Goal: Task Accomplishment & Management: Complete application form

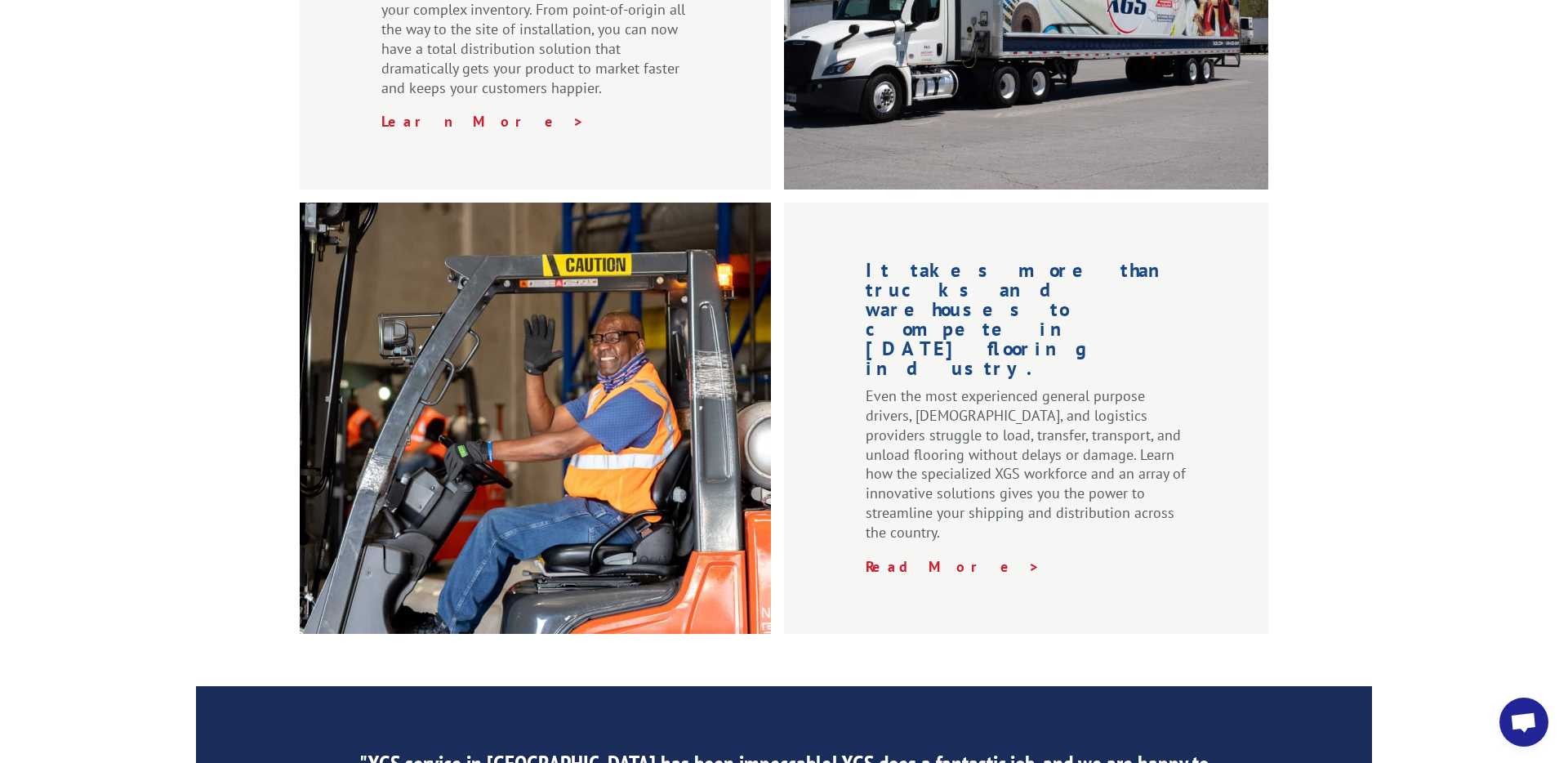
scroll to position [2469, 0]
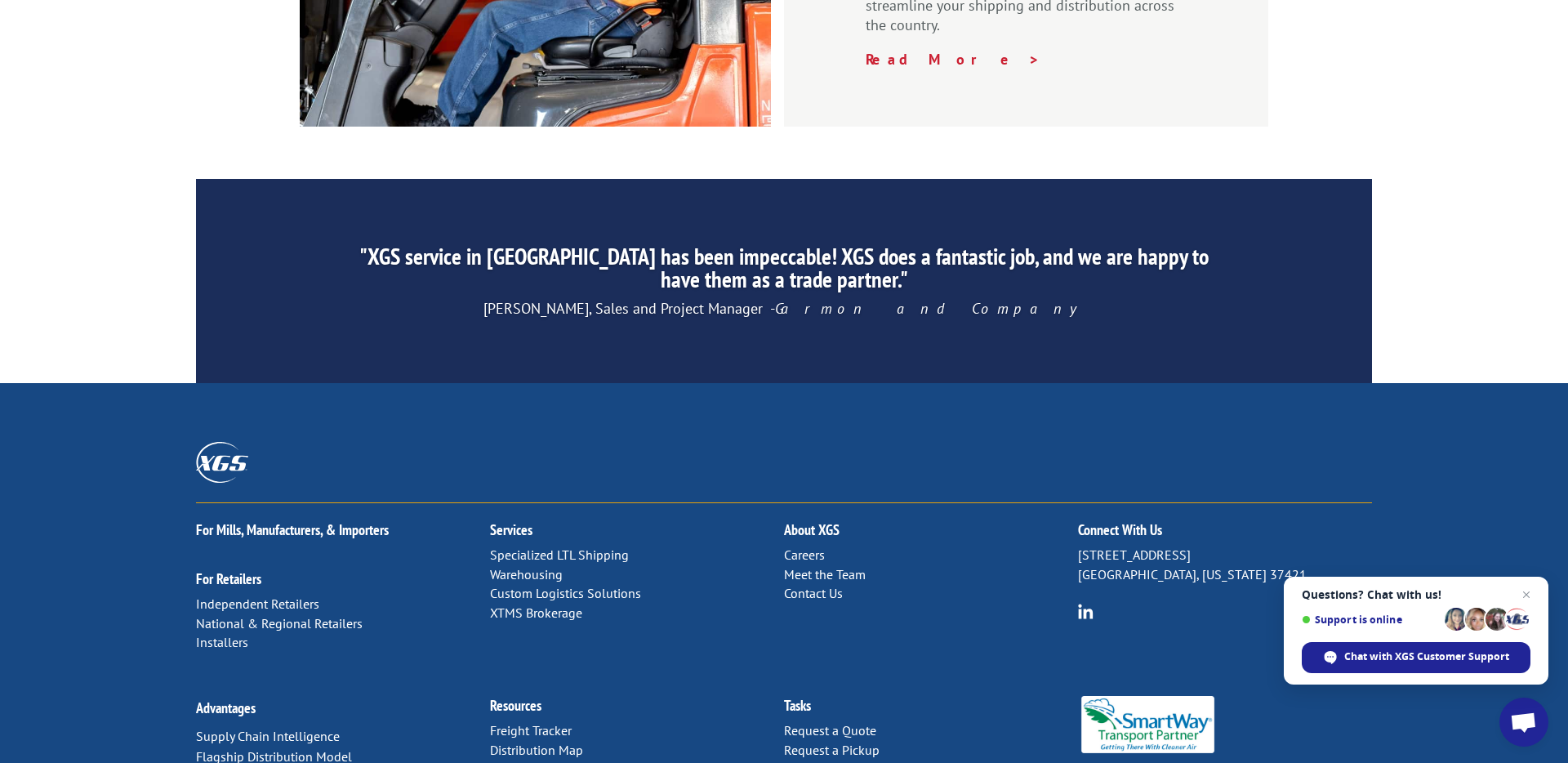
click at [808, 546] on link "Careers" at bounding box center [804, 554] width 41 height 16
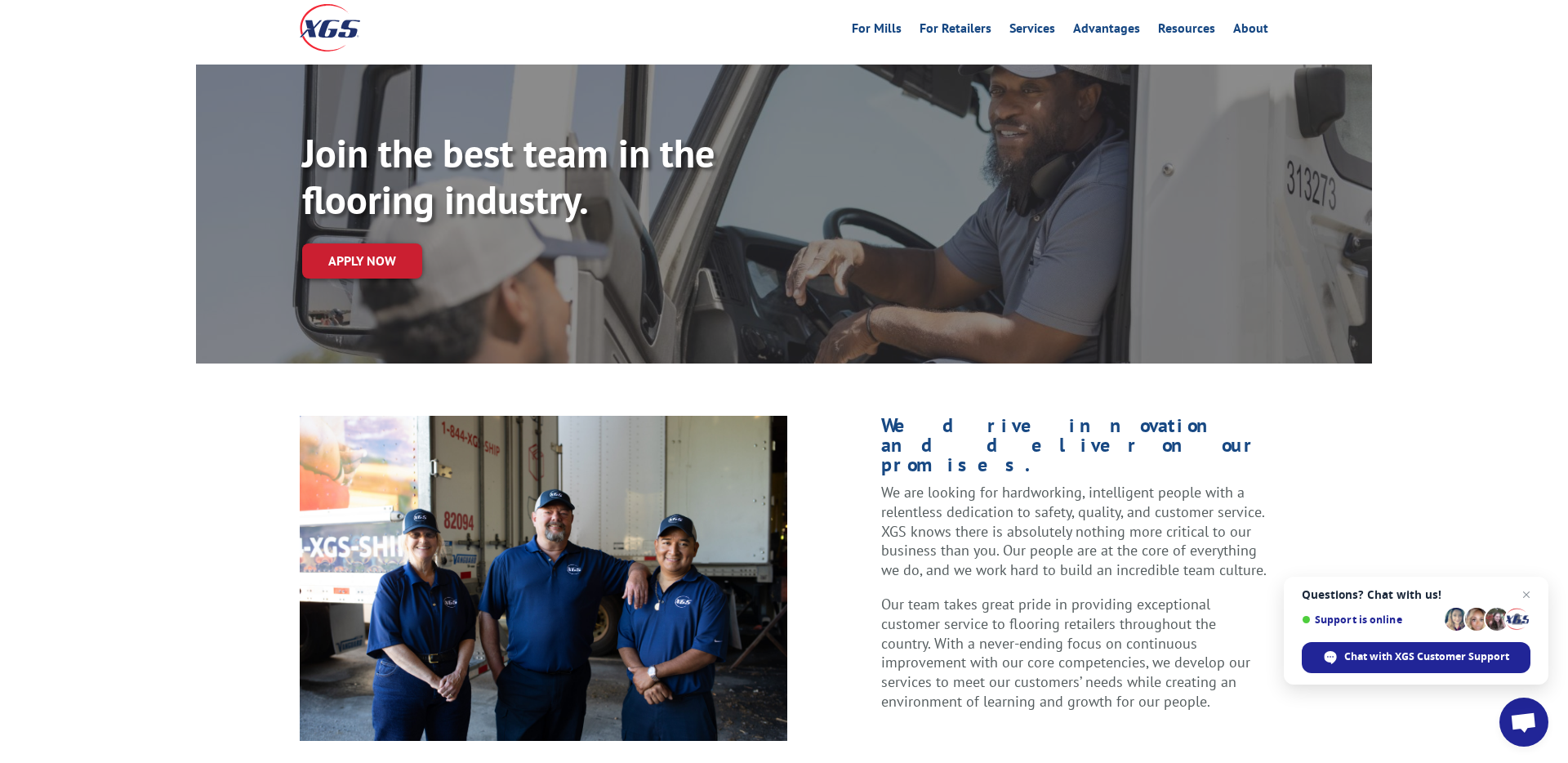
scroll to position [82, 0]
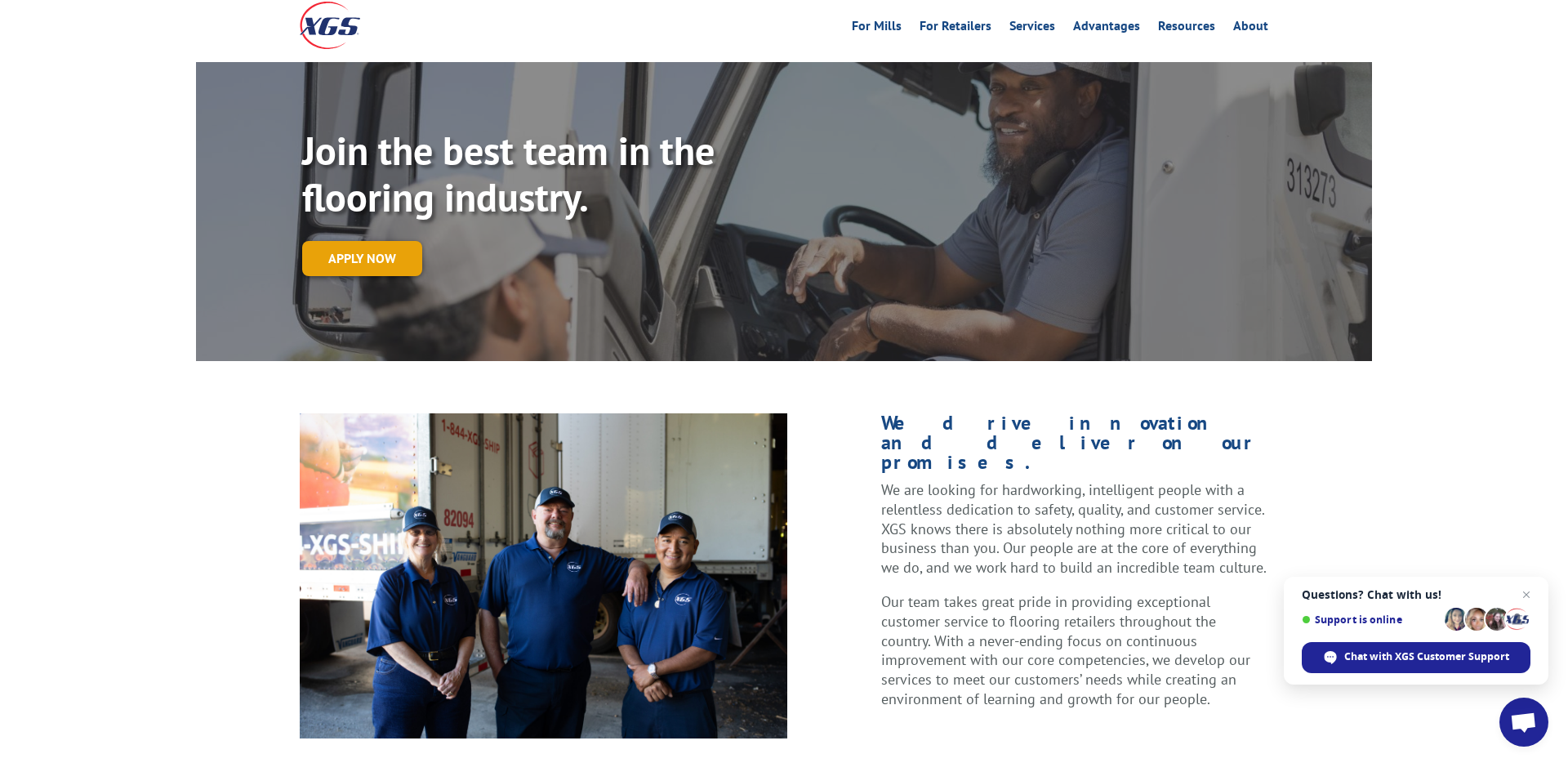
click at [366, 241] on link "Apply now" at bounding box center [362, 258] width 120 height 35
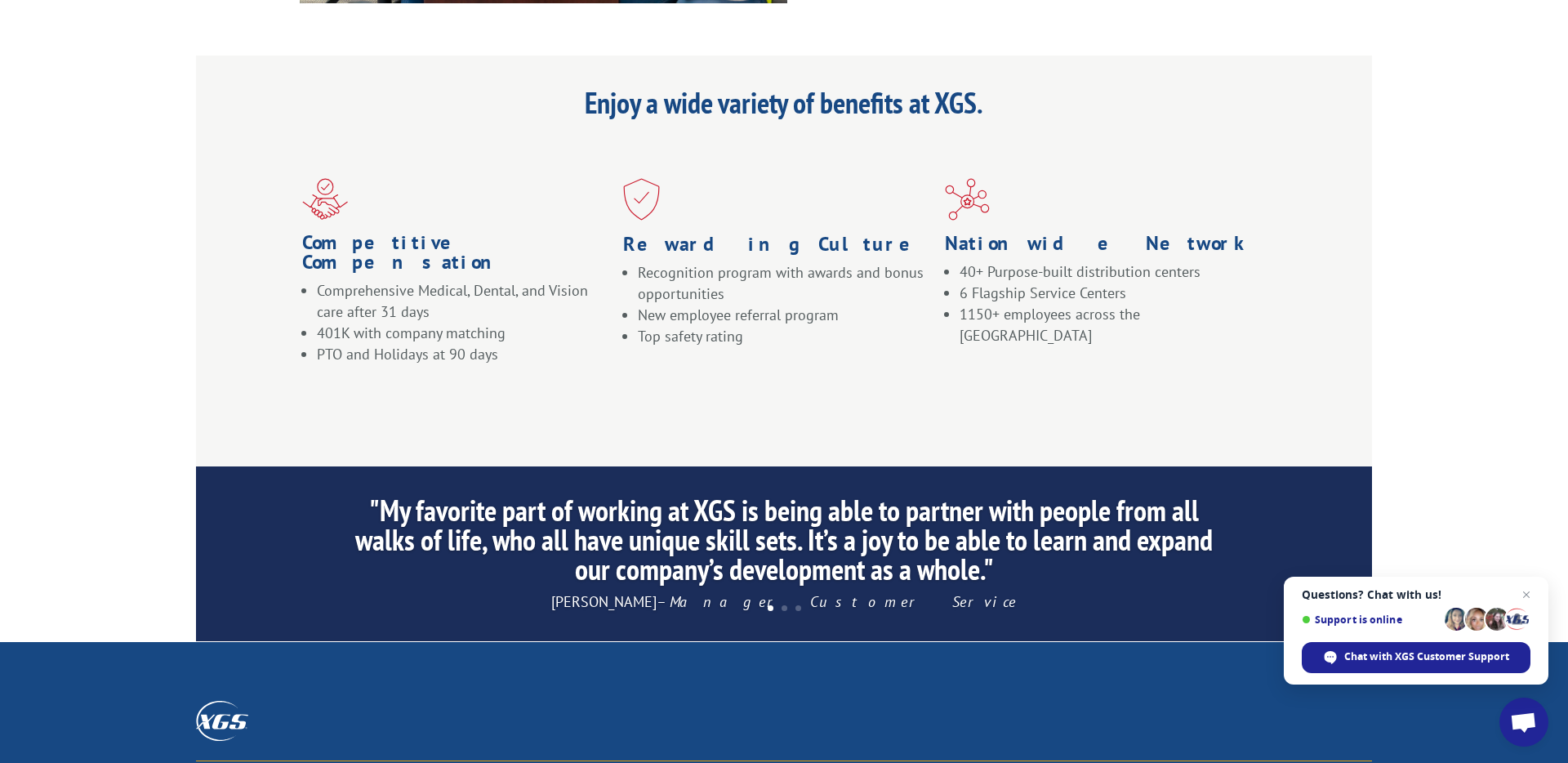
scroll to position [1195, 0]
